Goal: Navigation & Orientation: Find specific page/section

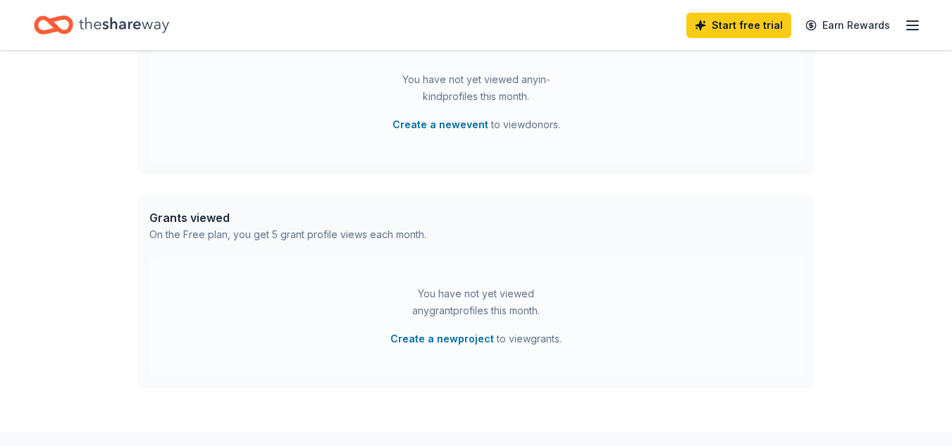
scroll to position [529, 0]
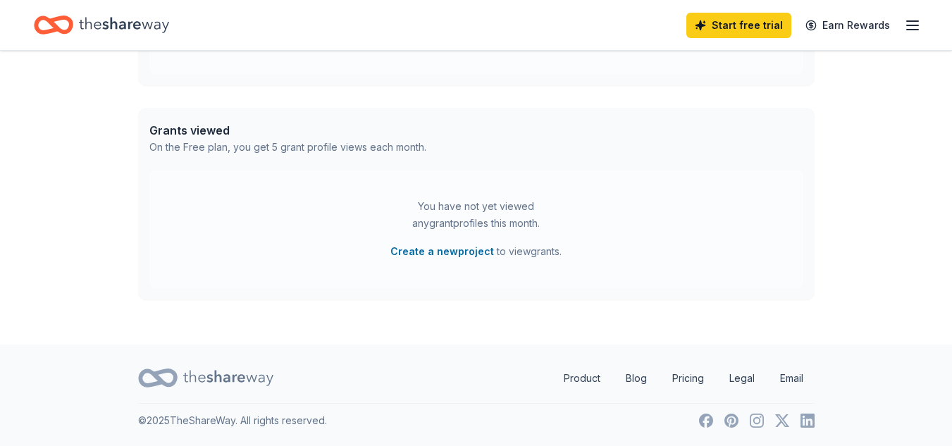
click at [915, 23] on icon "button" at bounding box center [912, 25] width 17 height 17
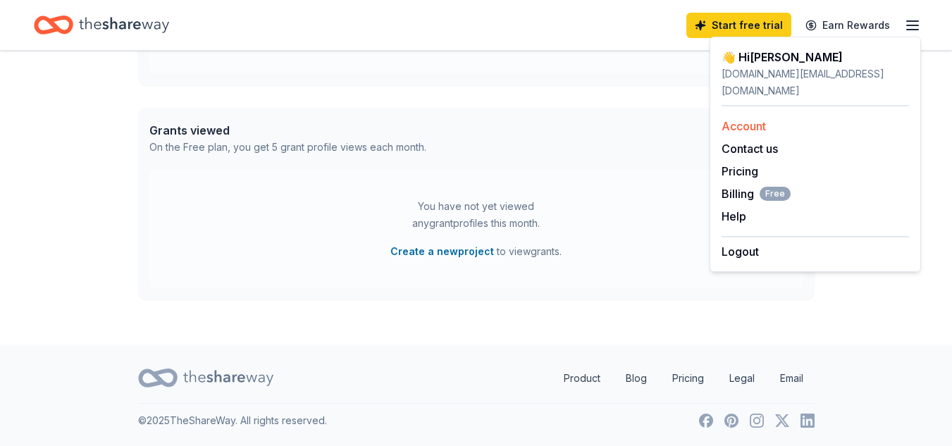
click at [761, 119] on link "Account" at bounding box center [744, 126] width 44 height 14
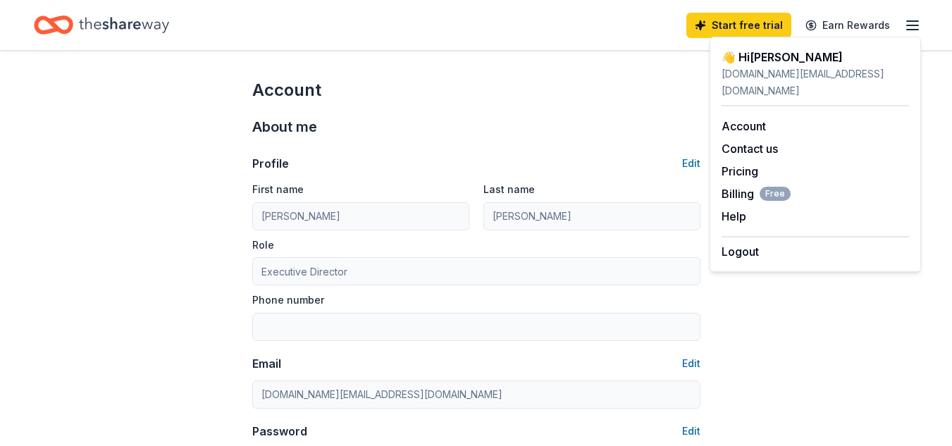
scroll to position [14, 0]
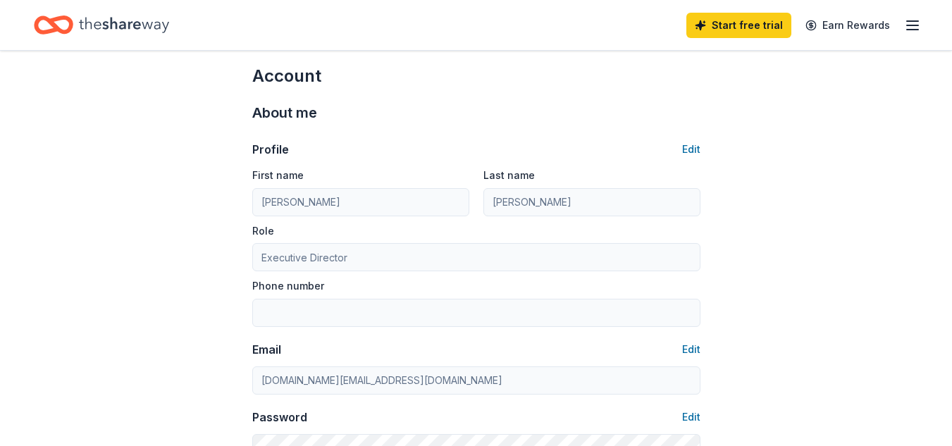
drag, startPoint x: 909, startPoint y: 25, endPoint x: 841, endPoint y: 2, distance: 72.2
click at [841, 2] on div "Start free trial Earn Rewards" at bounding box center [476, 25] width 952 height 50
click at [908, 22] on icon "button" at bounding box center [912, 25] width 17 height 17
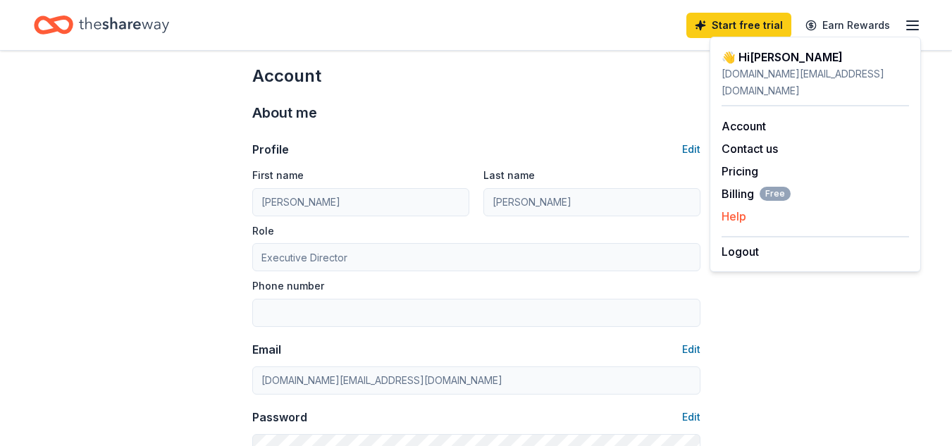
click at [738, 208] on button "Help" at bounding box center [734, 216] width 25 height 17
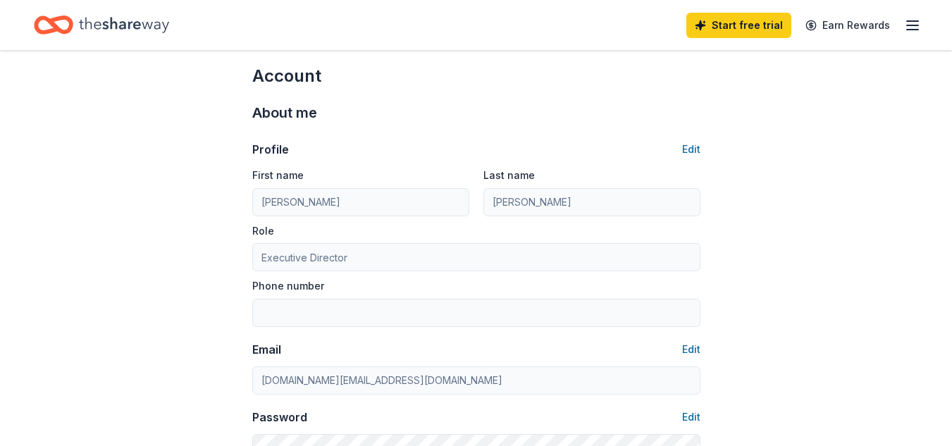
click at [913, 23] on icon "button" at bounding box center [912, 25] width 17 height 17
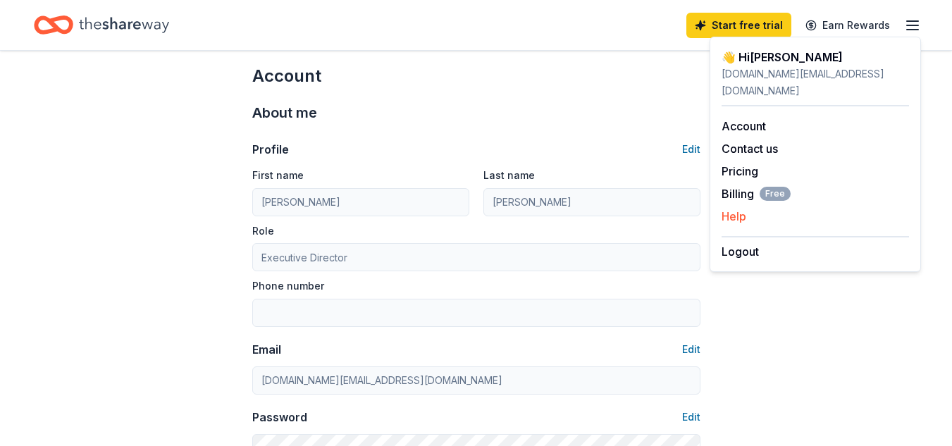
click at [733, 208] on button "Help" at bounding box center [734, 216] width 25 height 17
